Goal: Transaction & Acquisition: Purchase product/service

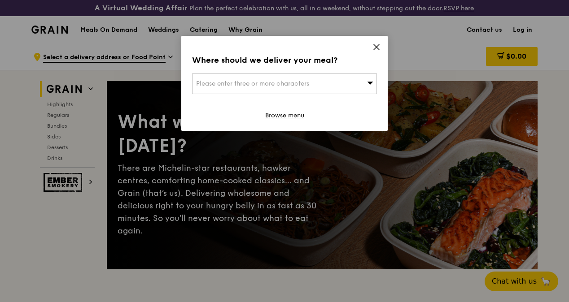
click at [378, 51] on span at bounding box center [376, 49] width 8 height 10
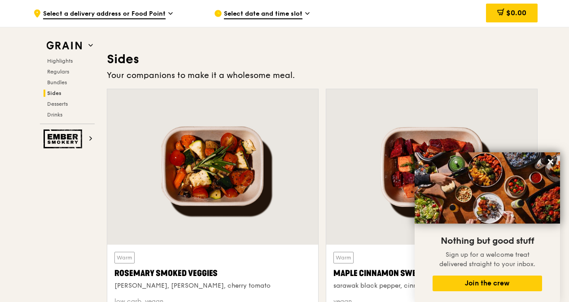
scroll to position [2061, 0]
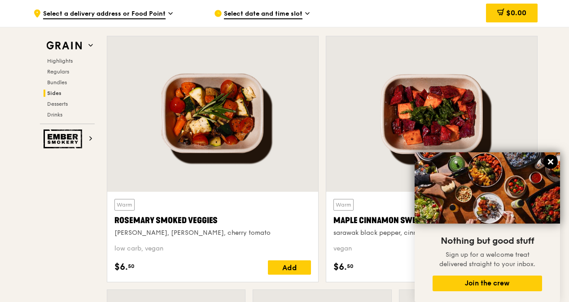
click at [549, 160] on icon at bounding box center [550, 161] width 5 height 5
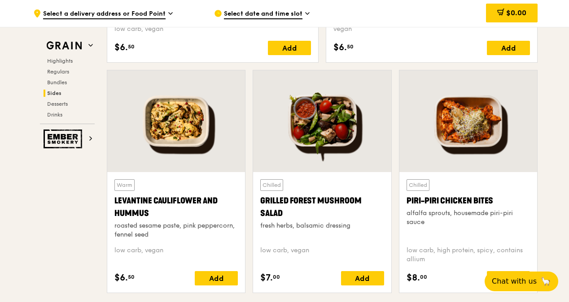
scroll to position [2282, 0]
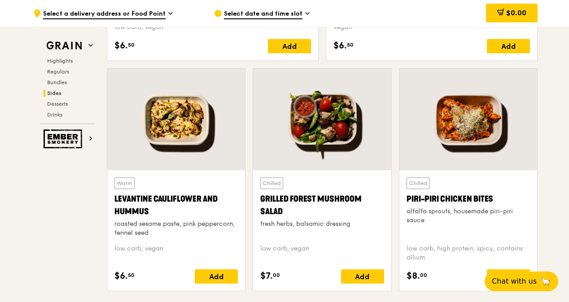
click at [224, 189] on div "Warm Levantine Cauliflower and Hummus roasted sesame paste, pink peppercorn, fe…" at bounding box center [175, 208] width 123 height 60
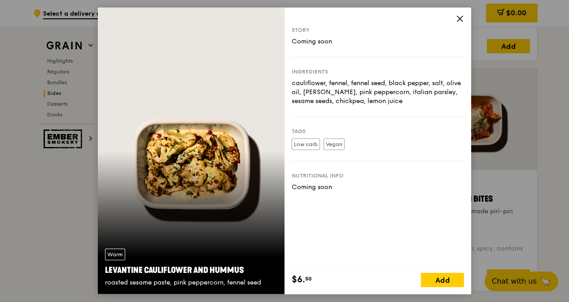
click at [457, 24] on span at bounding box center [460, 20] width 8 height 10
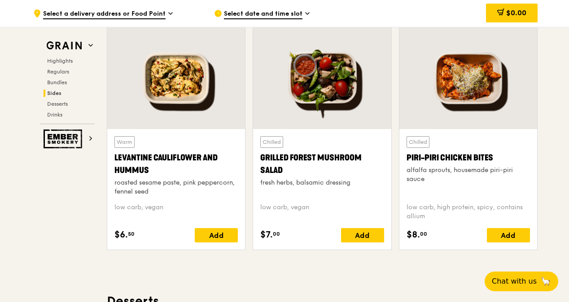
scroll to position [2323, 0]
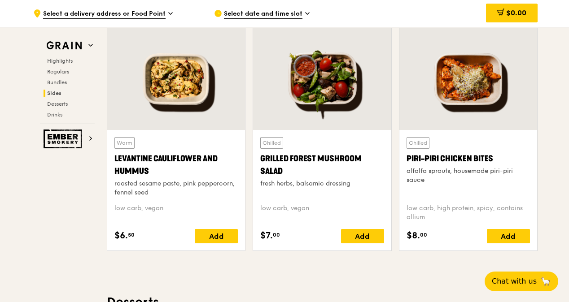
click at [337, 158] on div "Grilled Forest Mushroom Salad" at bounding box center [321, 165] width 123 height 25
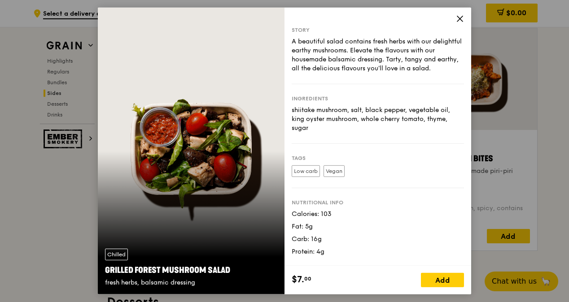
click at [463, 21] on icon at bounding box center [460, 19] width 8 height 8
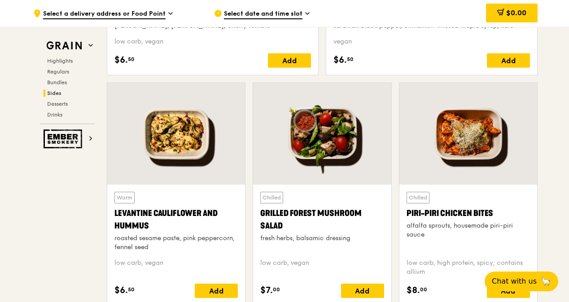
scroll to position [2267, 0]
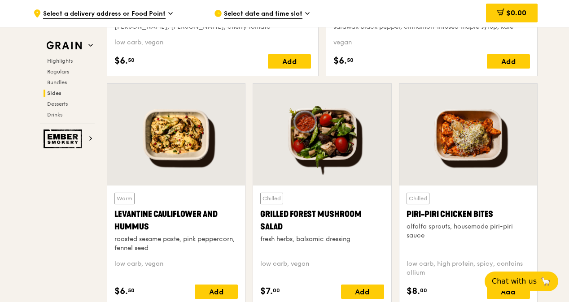
click at [311, 219] on div "Grilled Forest Mushroom Salad" at bounding box center [321, 220] width 123 height 25
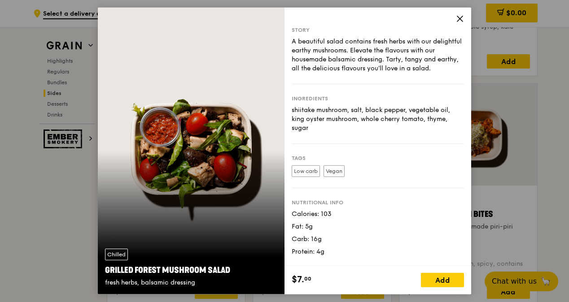
click at [338, 171] on label "Vegan" at bounding box center [334, 172] width 21 height 12
click at [337, 171] on label "Vegan" at bounding box center [334, 172] width 21 height 12
click at [462, 19] on icon at bounding box center [460, 19] width 8 height 8
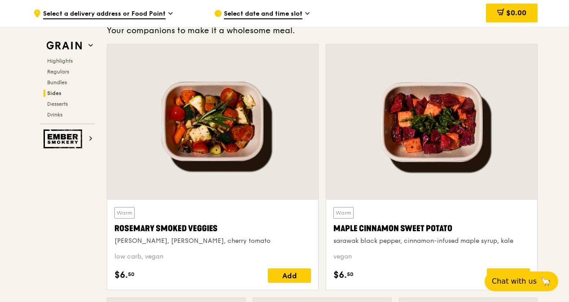
scroll to position [2052, 0]
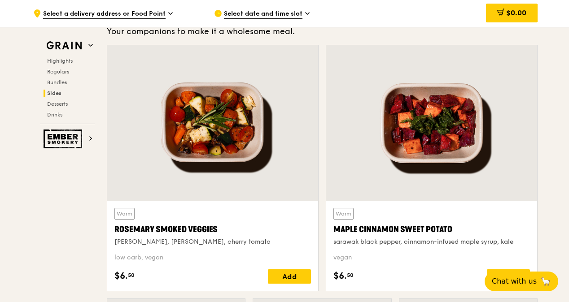
click at [230, 145] on div at bounding box center [212, 123] width 211 height 156
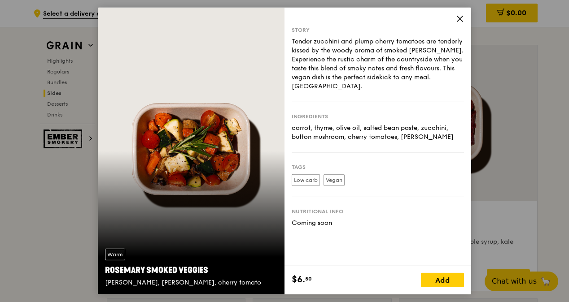
click at [463, 19] on icon at bounding box center [460, 19] width 8 height 8
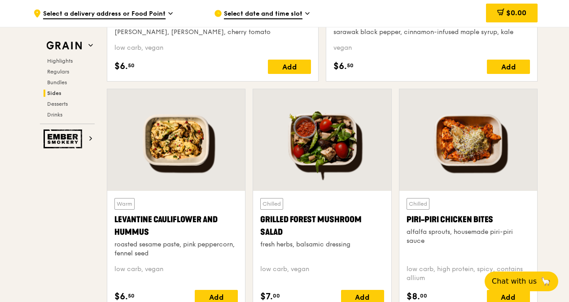
scroll to position [2264, 0]
